Goal: Find specific page/section: Find specific page/section

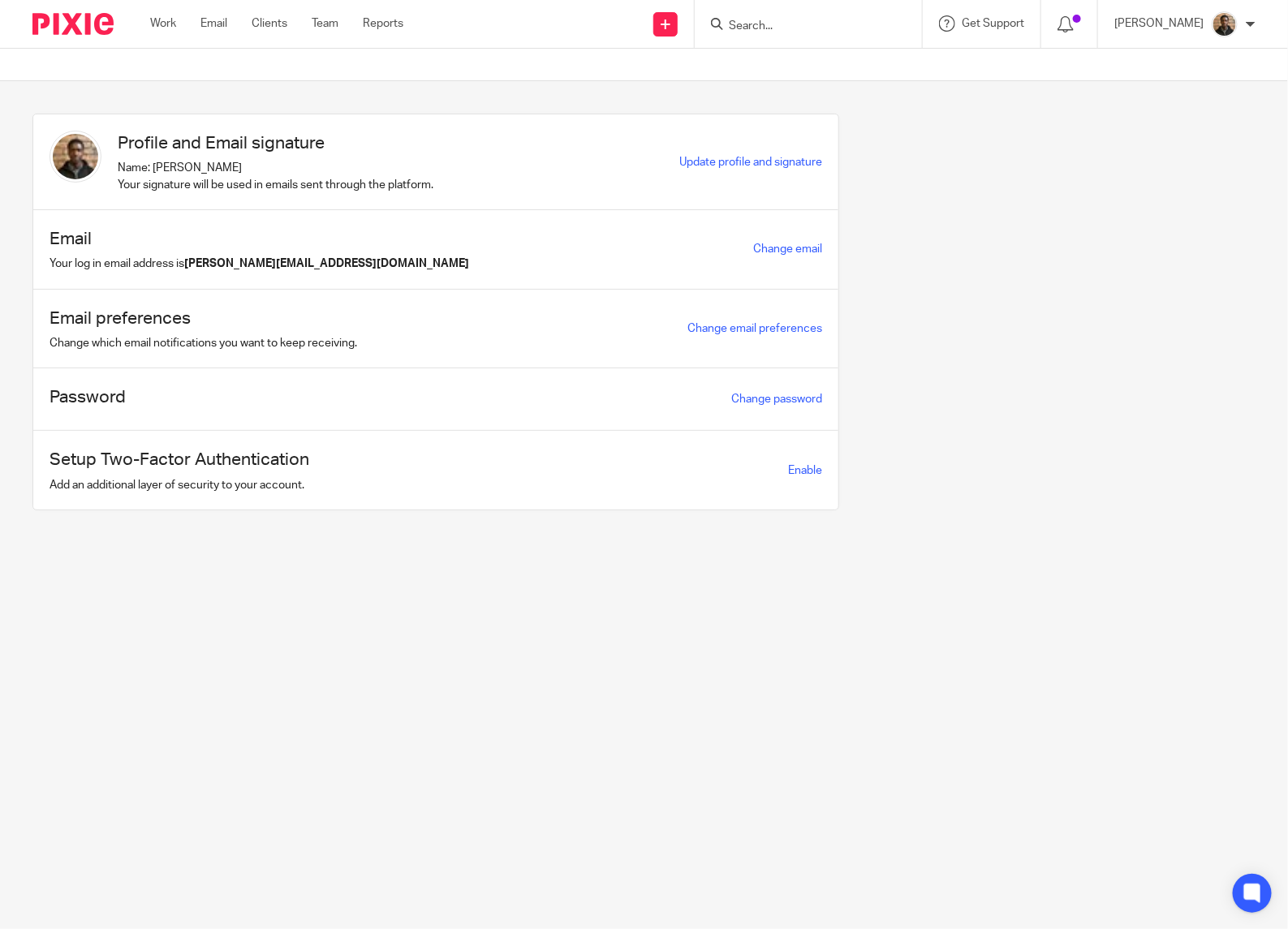
click at [754, 16] on form at bounding box center [813, 24] width 173 height 21
click at [765, 24] on input "Search" at bounding box center [800, 27] width 146 height 15
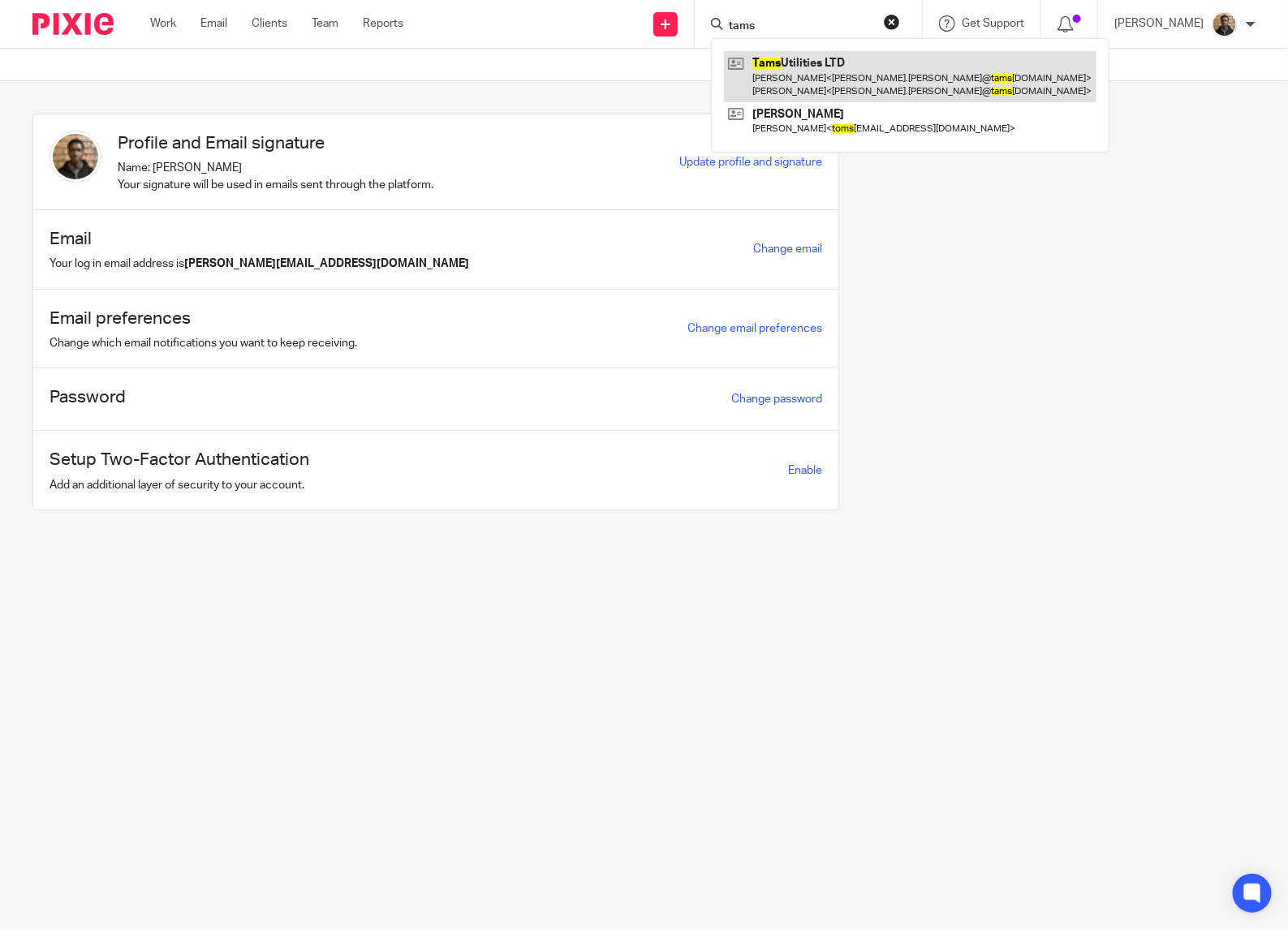
type input "tams"
click at [846, 85] on link at bounding box center [909, 77] width 372 height 50
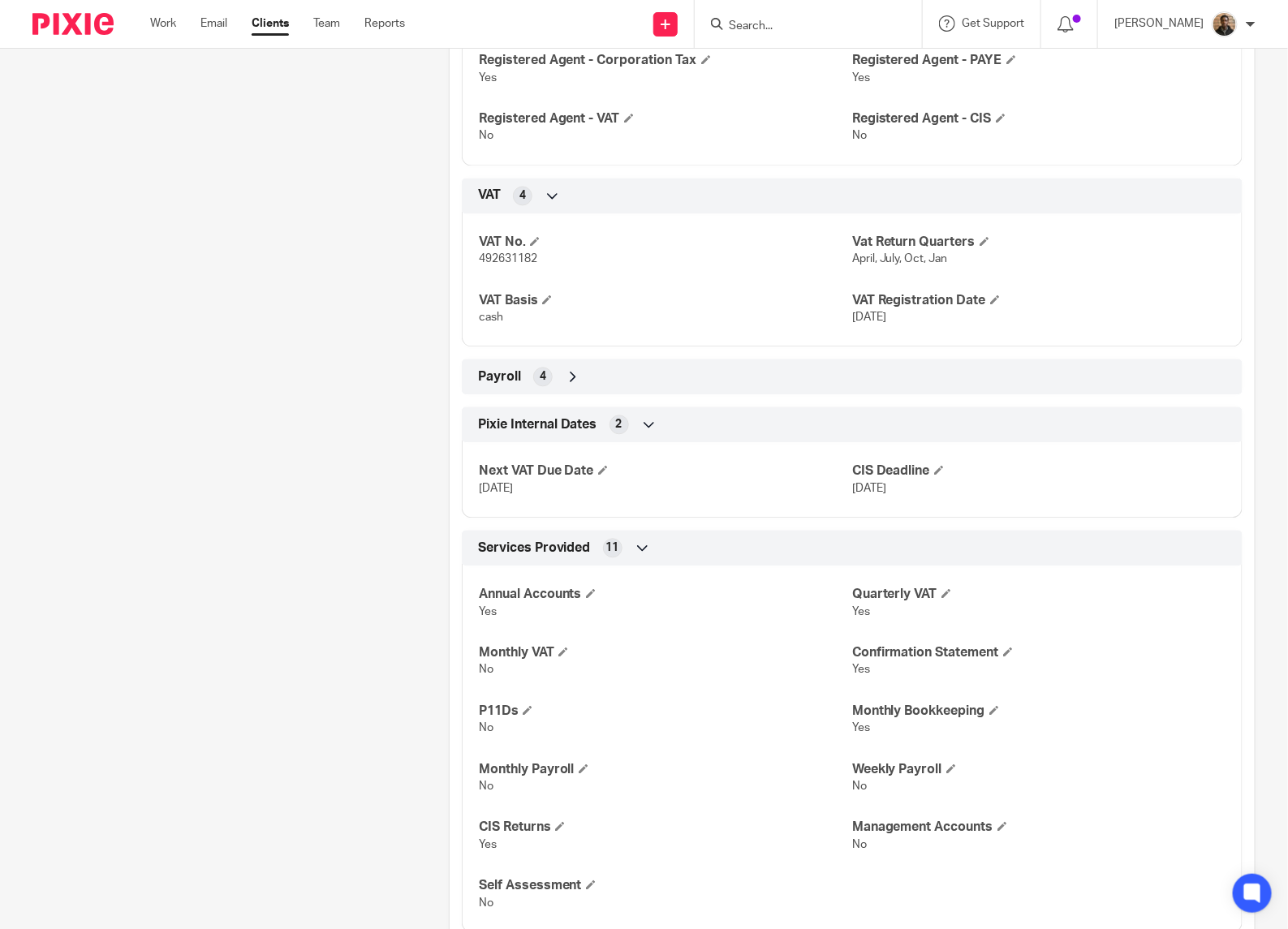
scroll to position [1370, 0]
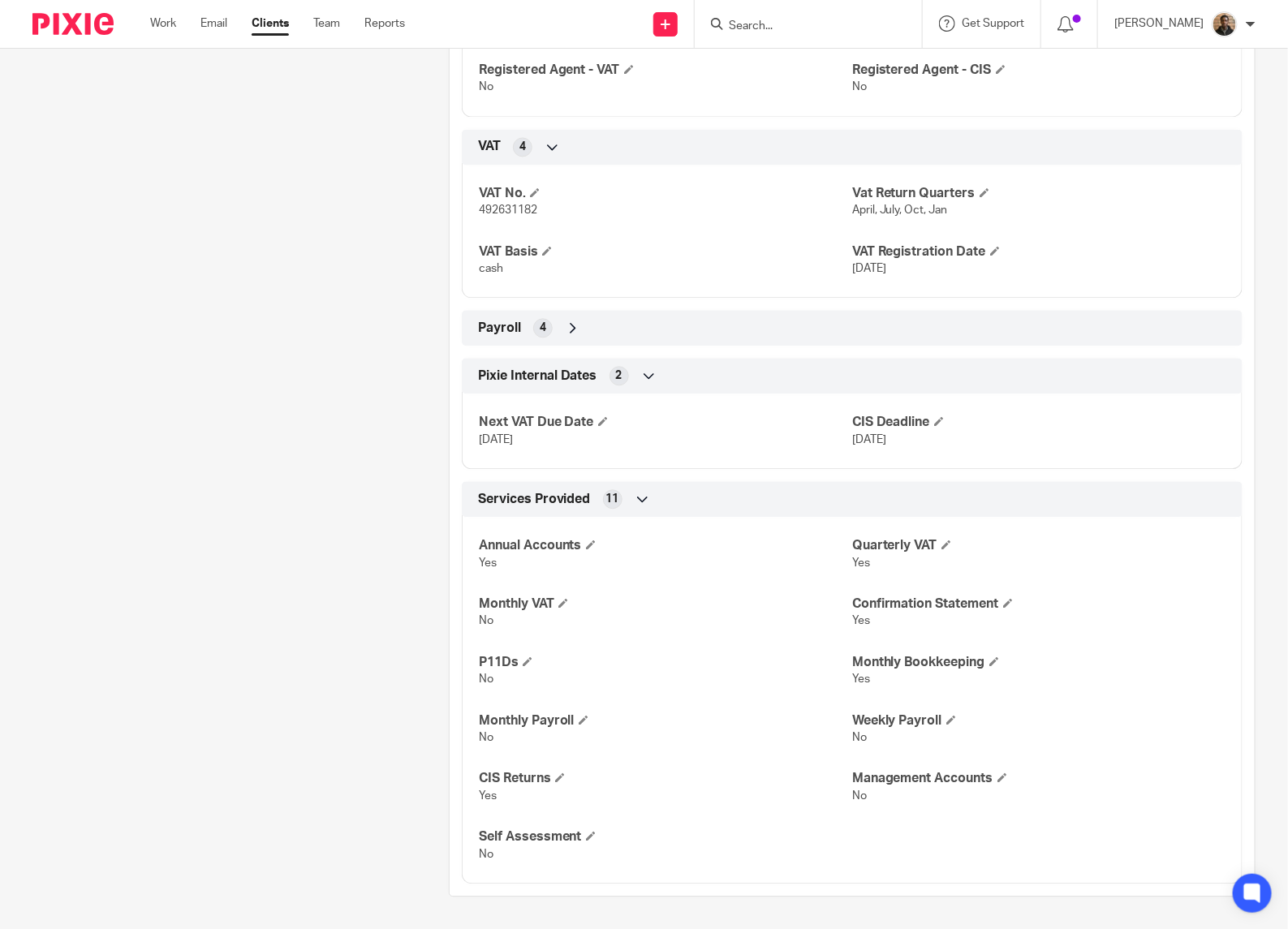
click at [565, 333] on icon at bounding box center [572, 327] width 16 height 16
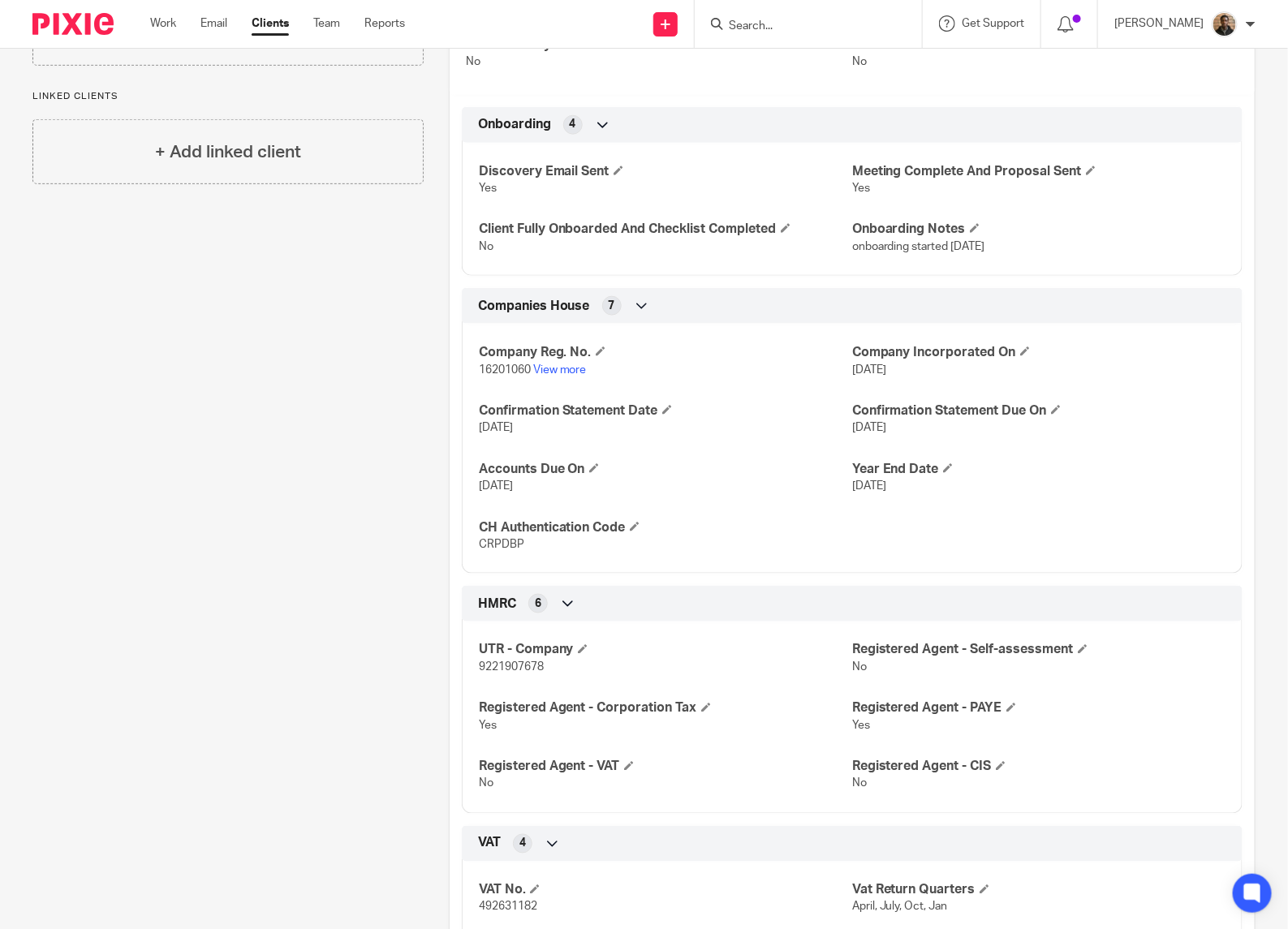
scroll to position [660, 0]
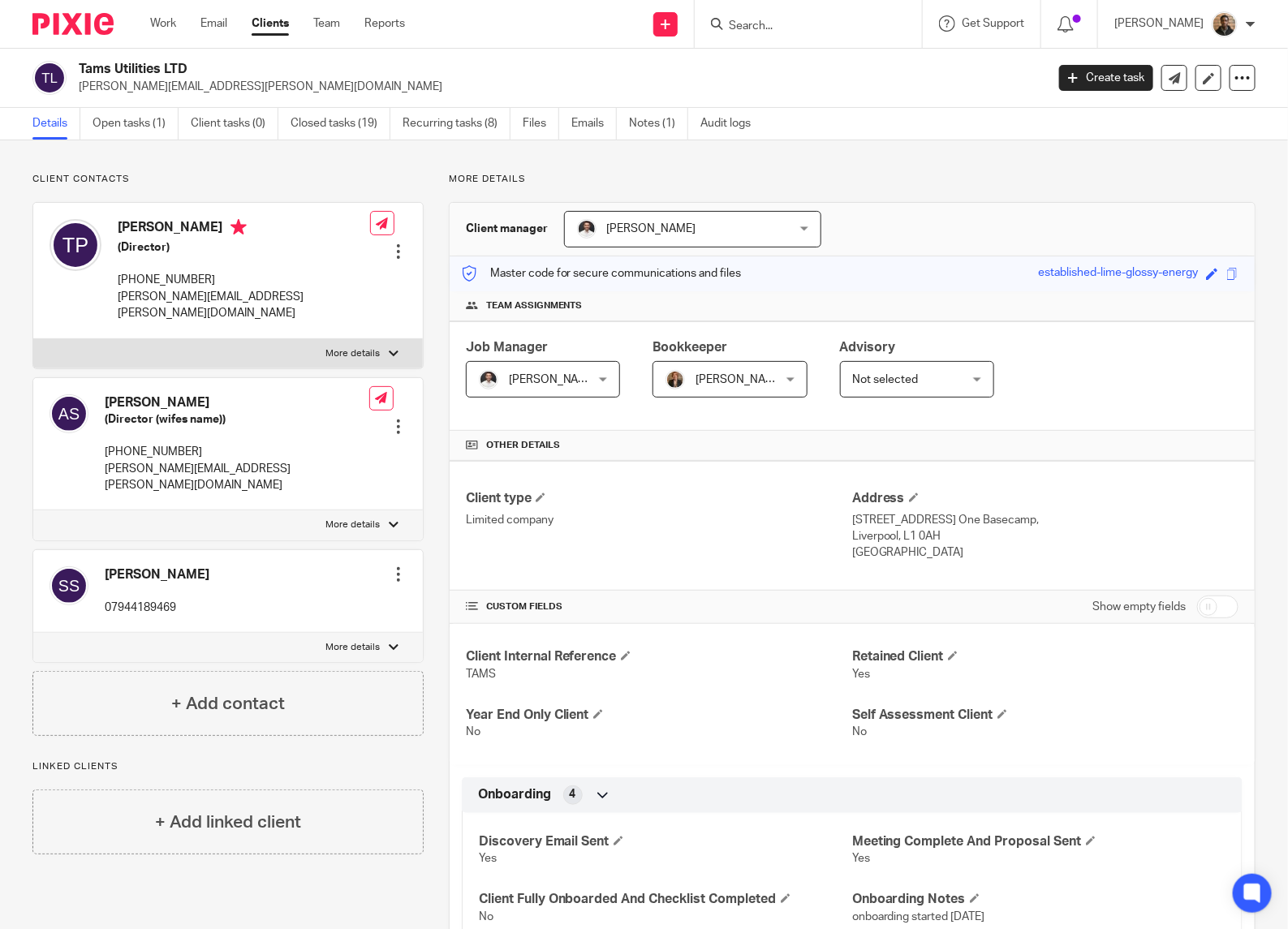
click at [791, 26] on input "Search" at bounding box center [800, 27] width 146 height 15
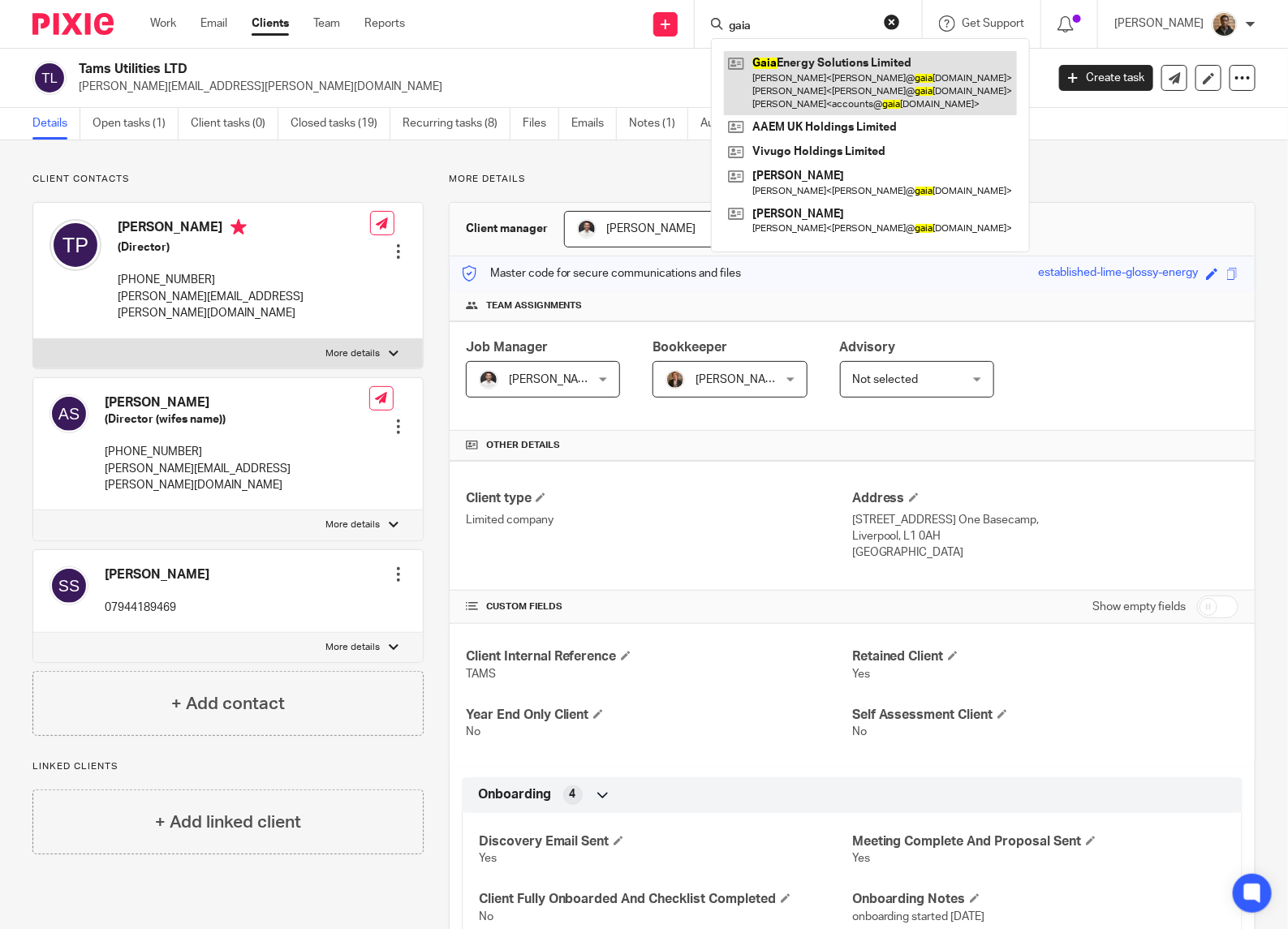
type input "gaia"
drag, startPoint x: 859, startPoint y: 106, endPoint x: 840, endPoint y: 108, distance: 19.1
click at [859, 106] on link at bounding box center [870, 83] width 293 height 64
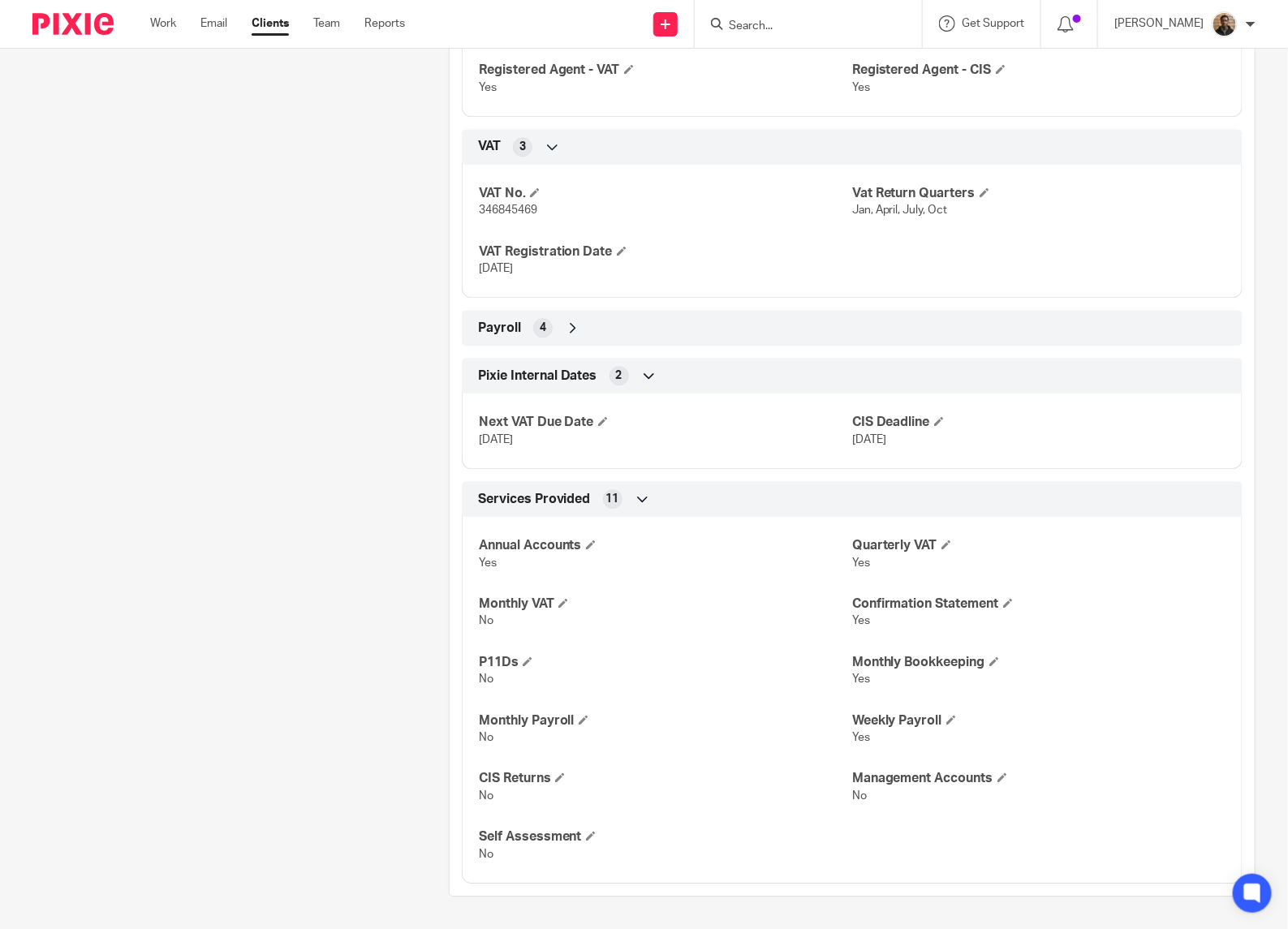
scroll to position [1595, 0]
click at [487, 320] on span "Payroll" at bounding box center [499, 328] width 43 height 17
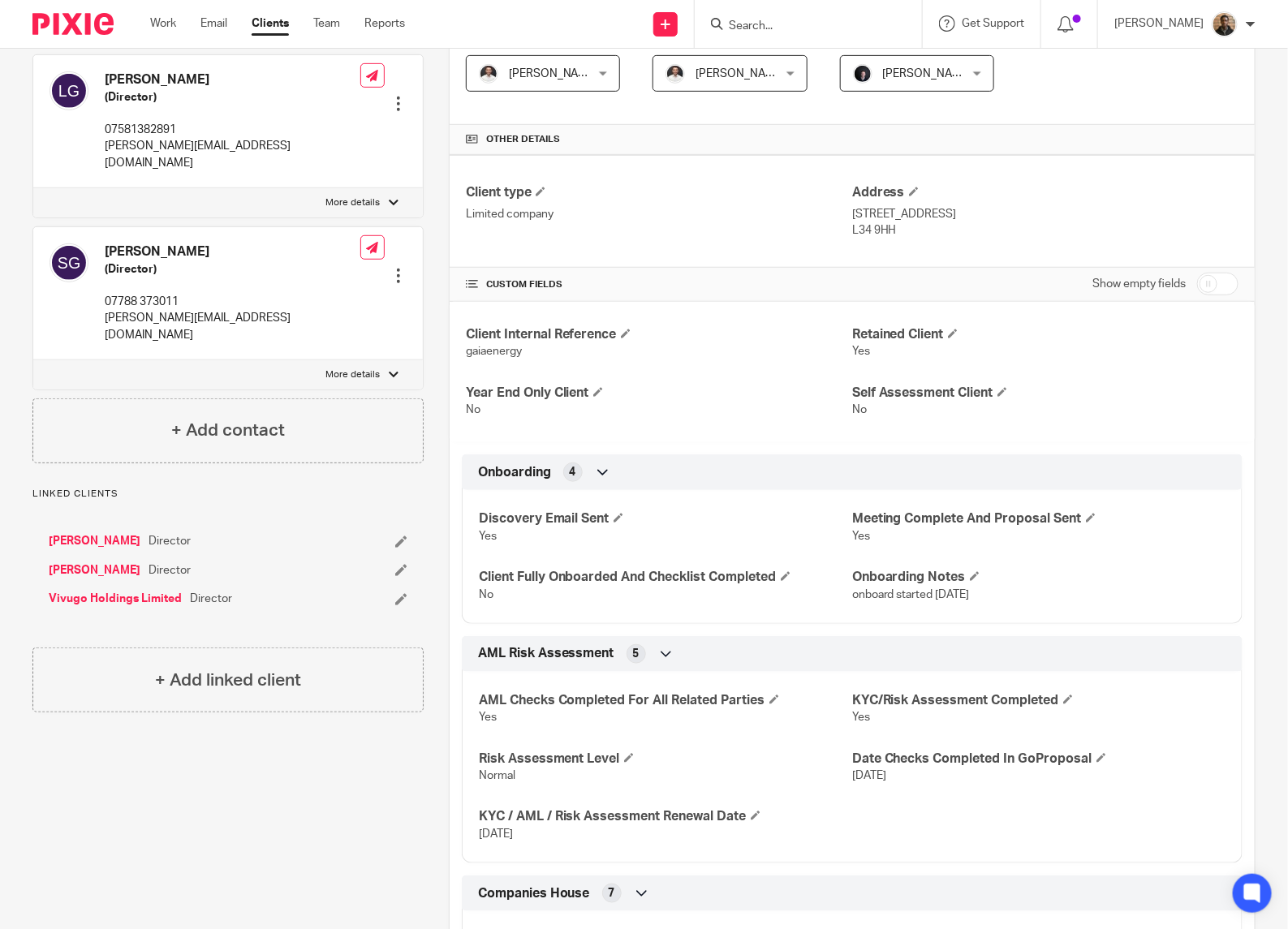
scroll to position [0, 0]
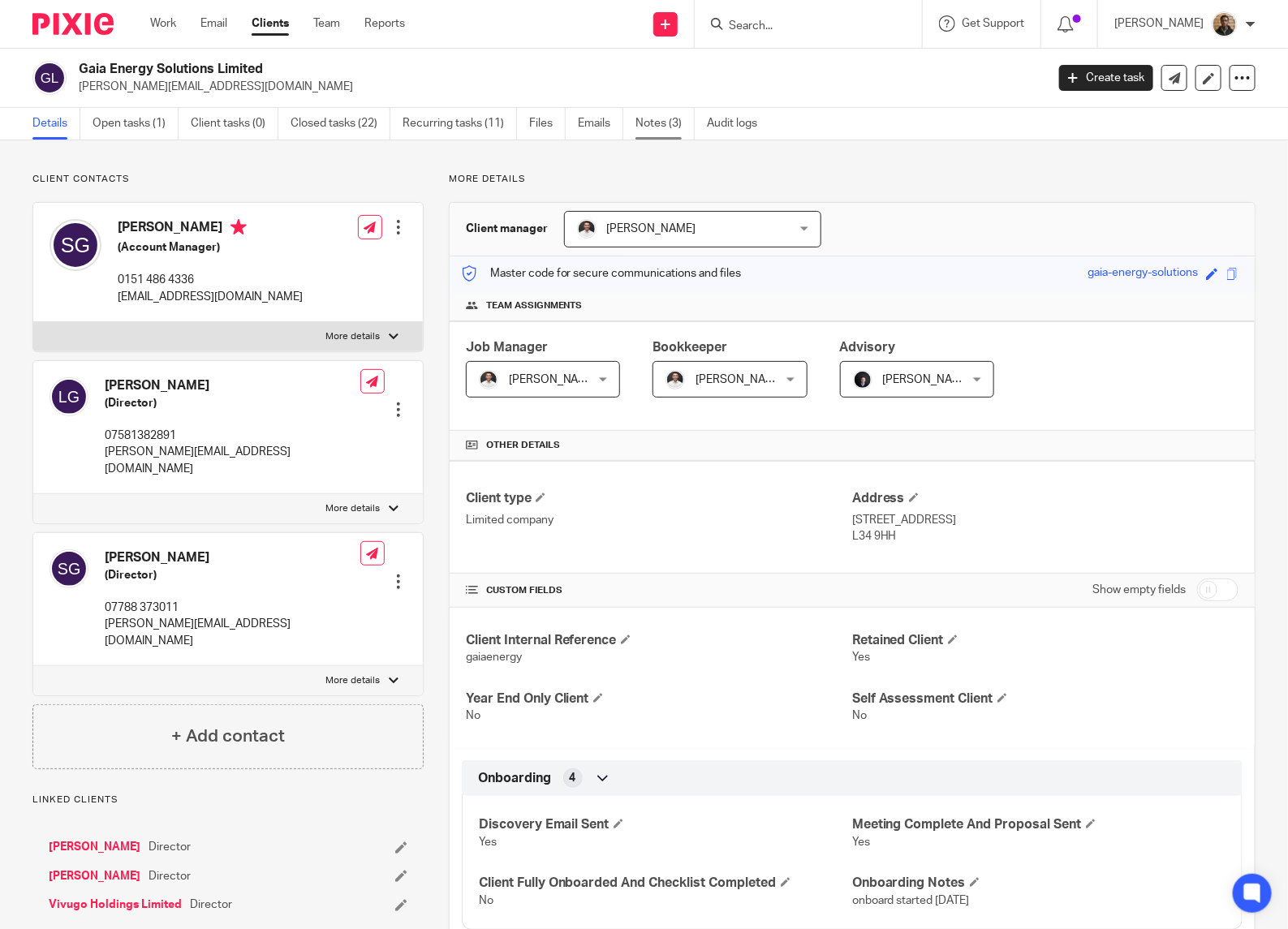
click at [654, 127] on link "Notes (3)" at bounding box center [665, 124] width 59 height 32
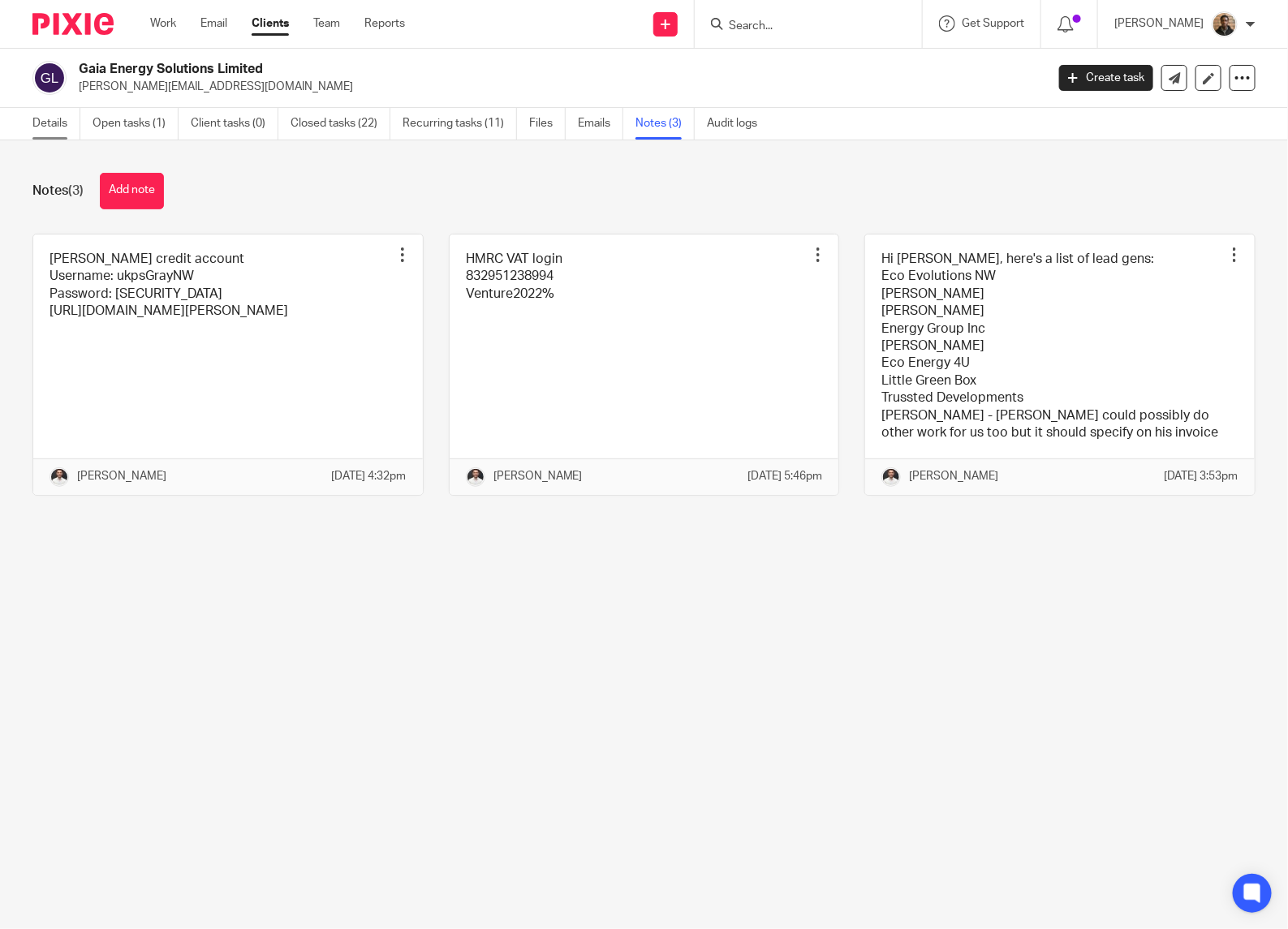
click at [63, 127] on link "Details" at bounding box center [56, 124] width 48 height 32
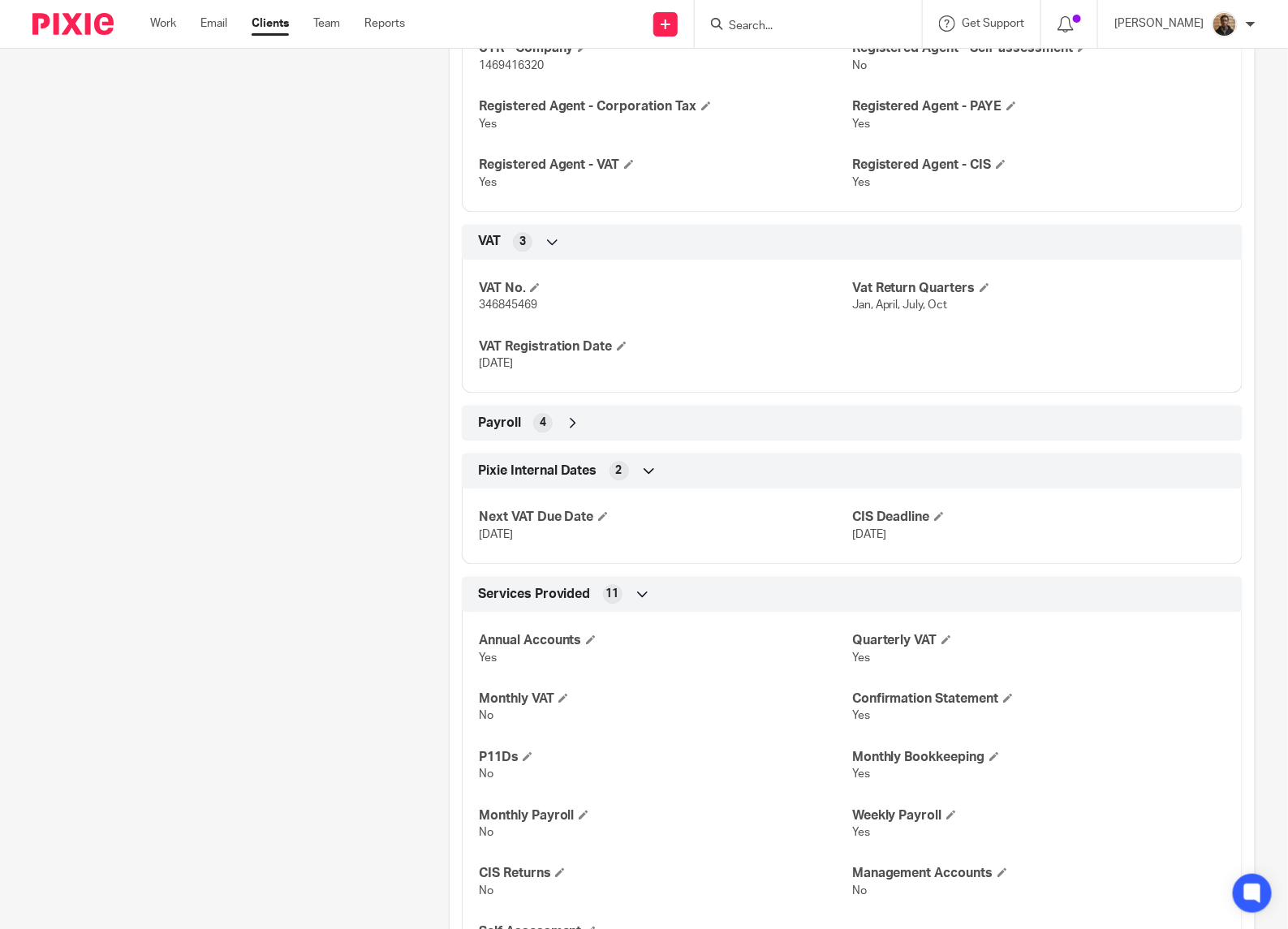
scroll to position [1595, 0]
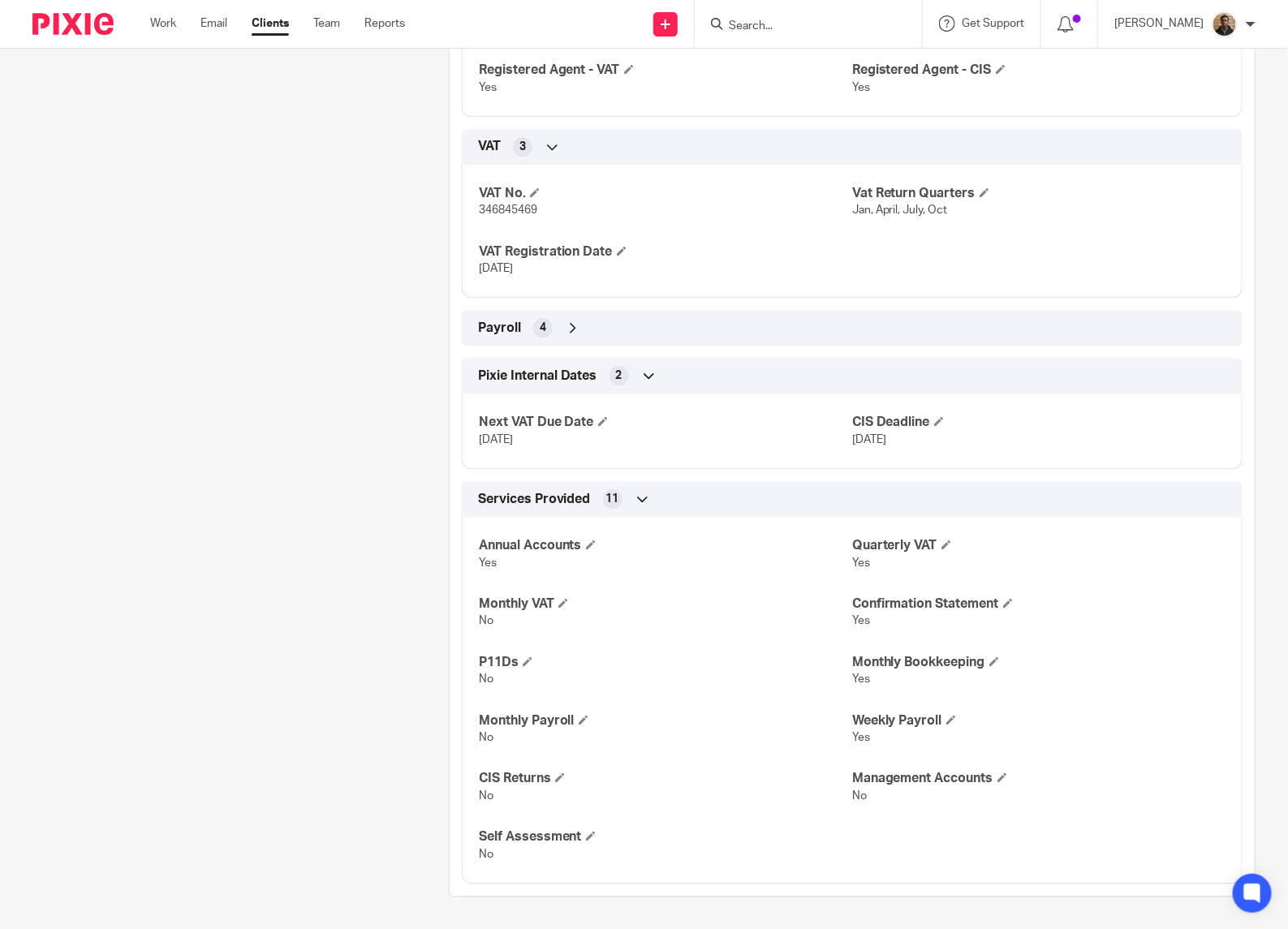
click at [553, 330] on div "Payroll 4" at bounding box center [852, 328] width 756 height 28
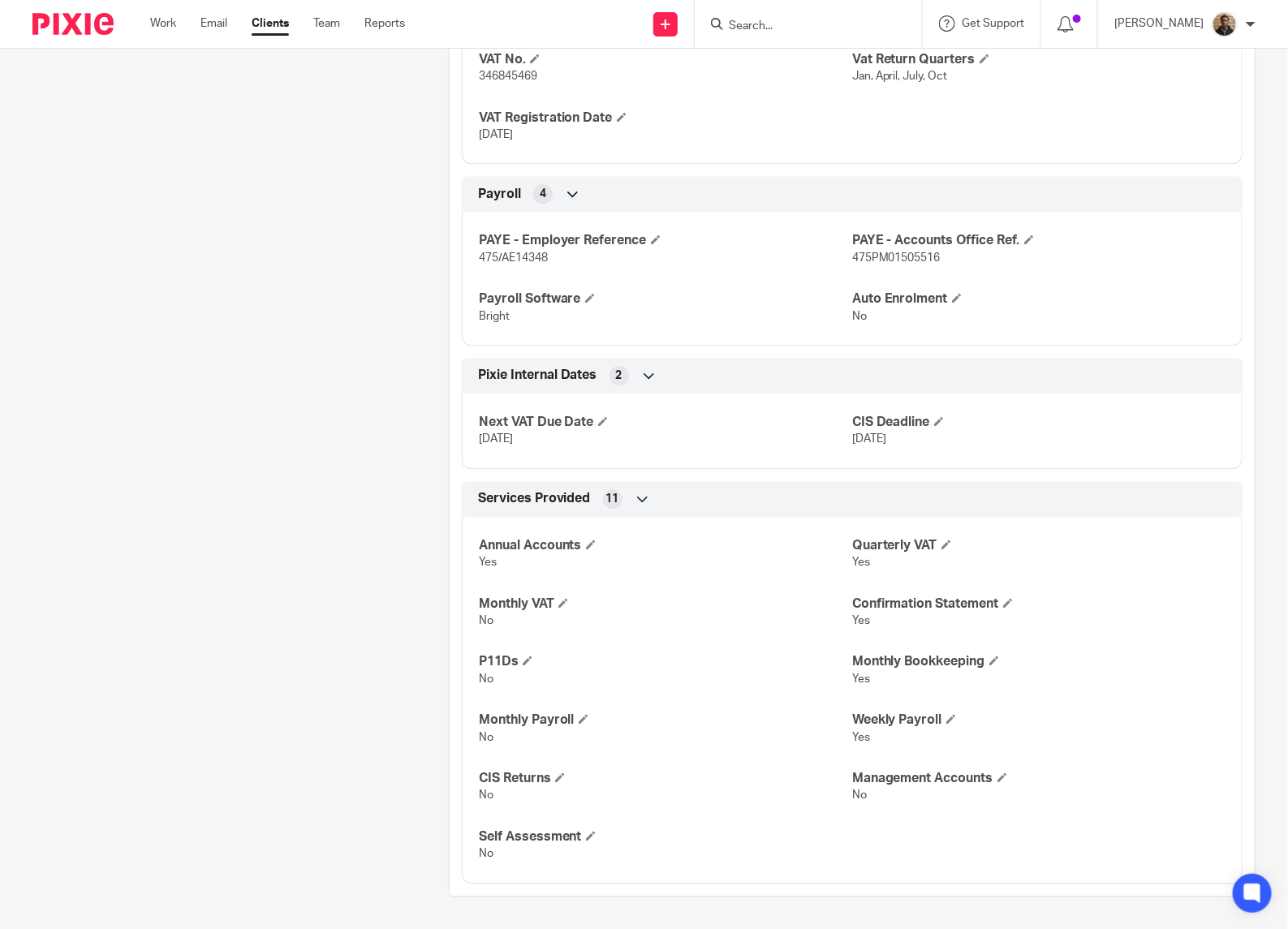
scroll to position [1727, 0]
drag, startPoint x: 299, startPoint y: 471, endPoint x: 121, endPoint y: 382, distance: 199.0
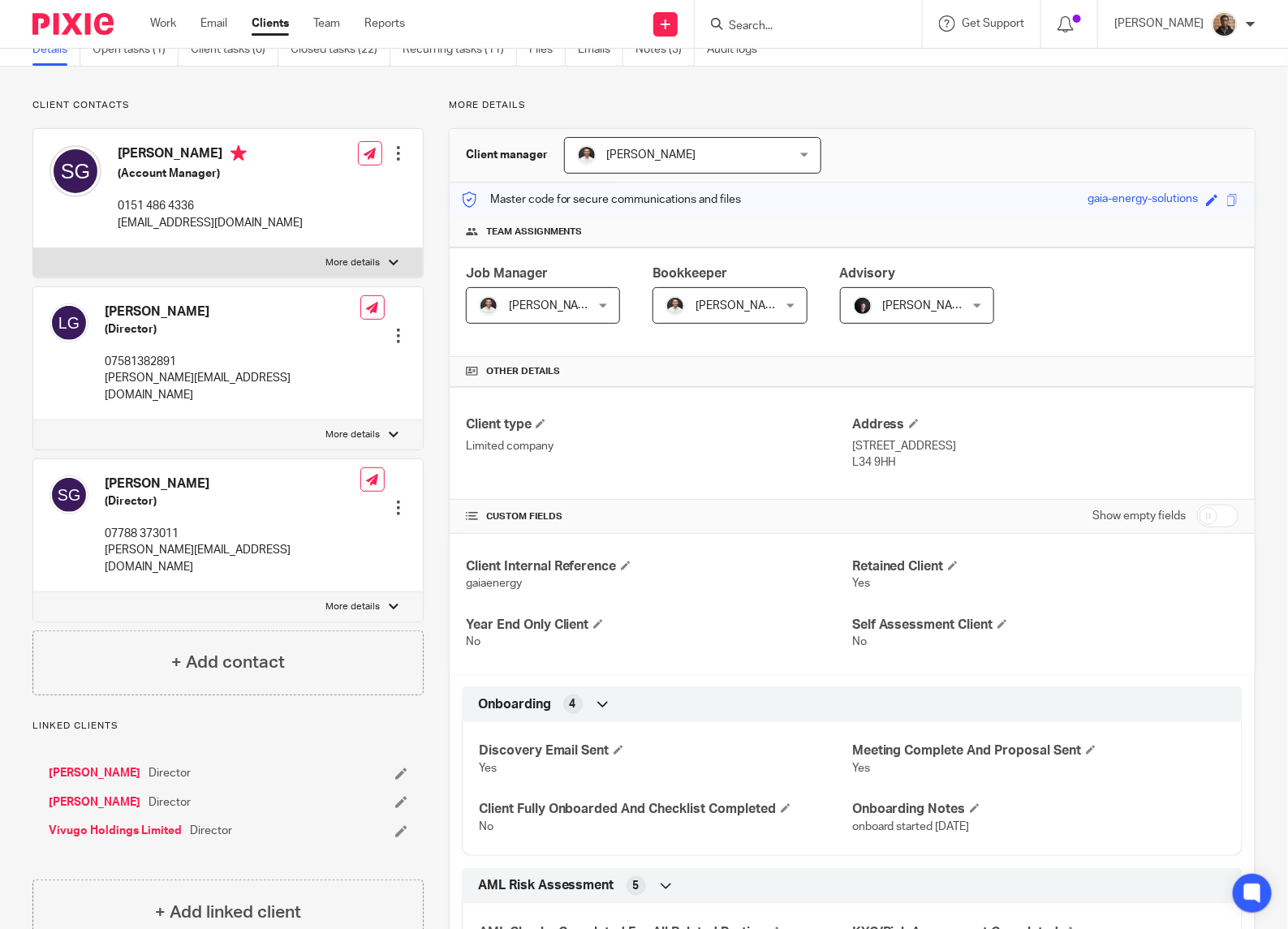
scroll to position [0, 0]
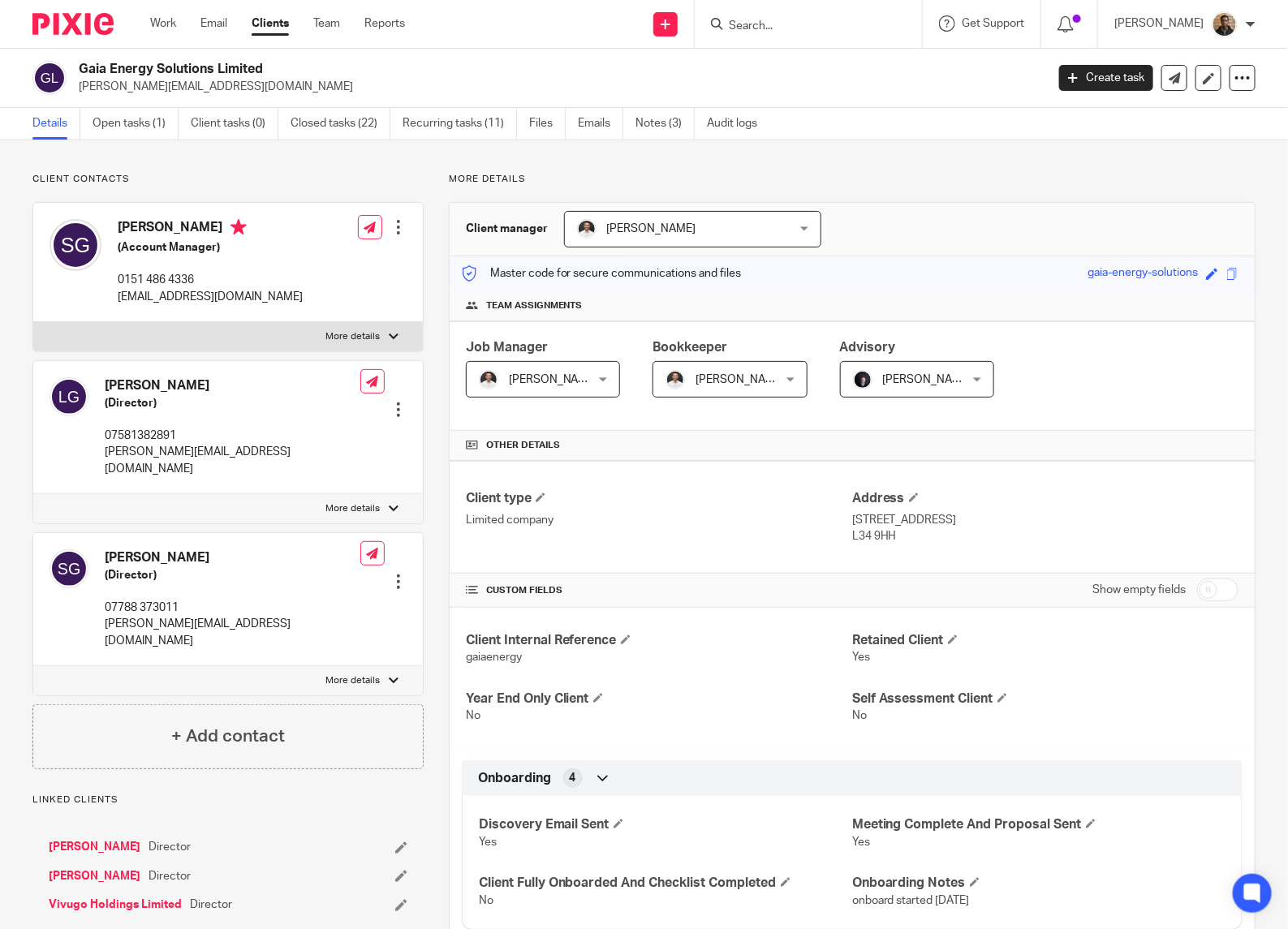
drag, startPoint x: 766, startPoint y: 181, endPoint x: 841, endPoint y: 176, distance: 75.2
click at [766, 181] on p "More details" at bounding box center [852, 179] width 806 height 13
